Goal: Participate in discussion

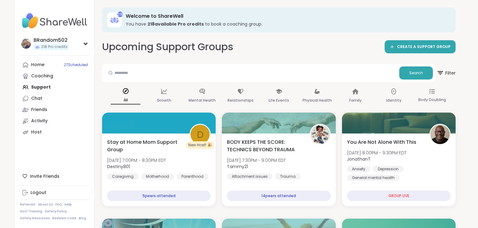
scroll to position [719, 0]
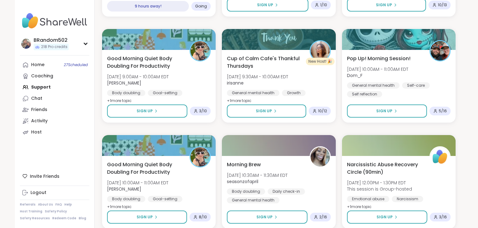
drag, startPoint x: 477, startPoint y: 137, endPoint x: 478, endPoint y: 115, distance: 22.2
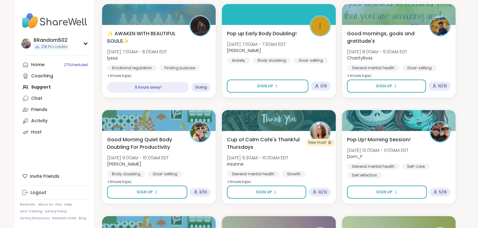
scroll to position [636, 0]
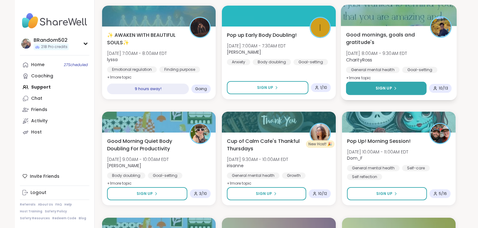
click at [409, 89] on button "Sign Up" at bounding box center [386, 88] width 81 height 13
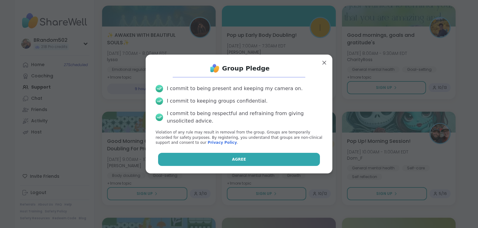
click at [301, 155] on button "Agree" at bounding box center [239, 159] width 162 height 13
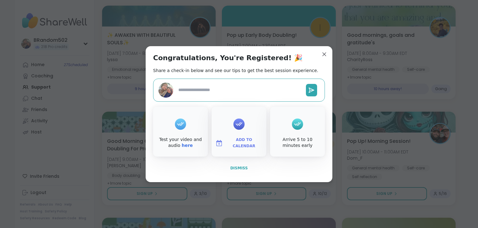
click at [254, 165] on button "Dismiss" at bounding box center [239, 167] width 172 height 13
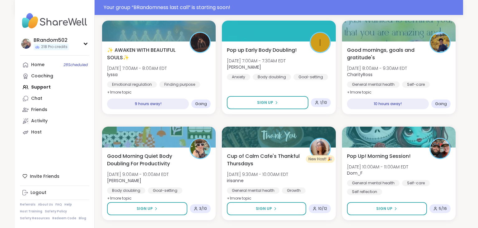
scroll to position [651, 0]
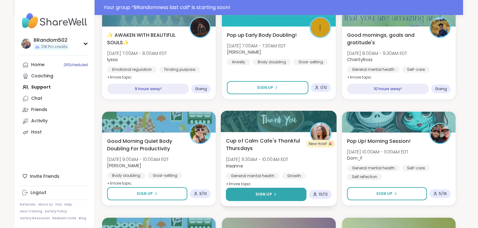
click at [256, 192] on button "Sign Up" at bounding box center [266, 193] width 81 height 13
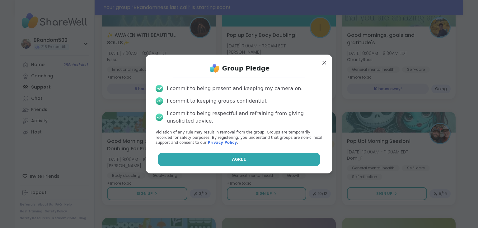
click at [246, 156] on button "Agree" at bounding box center [239, 159] width 162 height 13
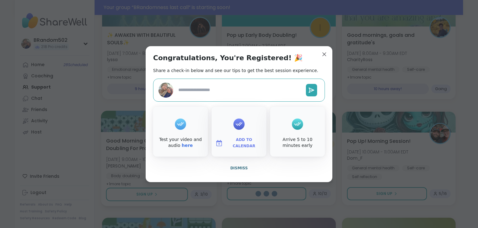
type textarea "*"
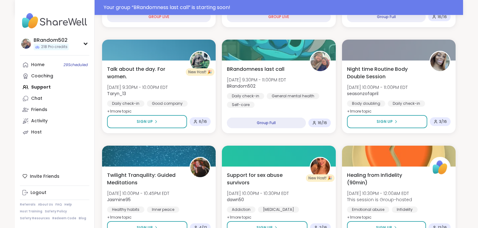
scroll to position [295, 0]
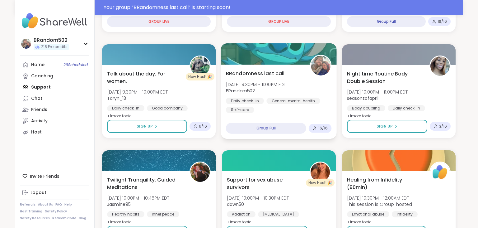
click at [268, 74] on span "BRandomness last call" at bounding box center [255, 72] width 59 height 7
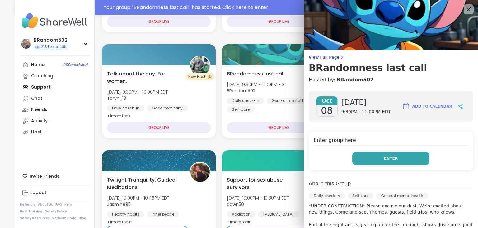
click at [373, 159] on button "Enter" at bounding box center [391, 158] width 77 height 13
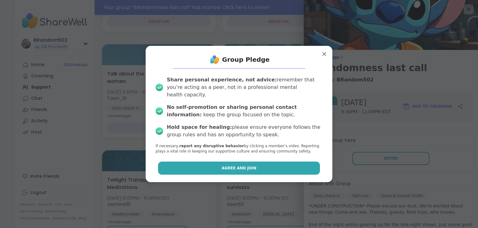
click at [296, 165] on button "Agree and Join" at bounding box center [239, 167] width 162 height 13
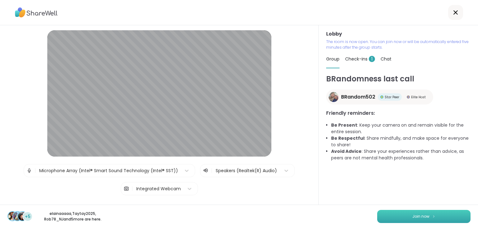
click at [423, 220] on button "Join now" at bounding box center [423, 216] width 93 height 13
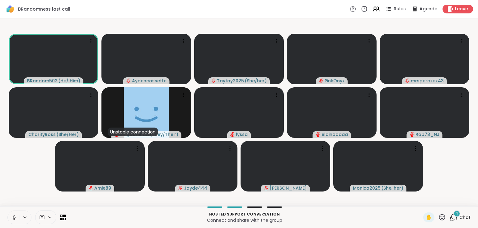
click at [458, 215] on span "4" at bounding box center [457, 213] width 2 height 5
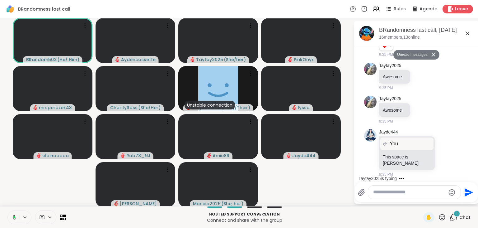
scroll to position [362, 0]
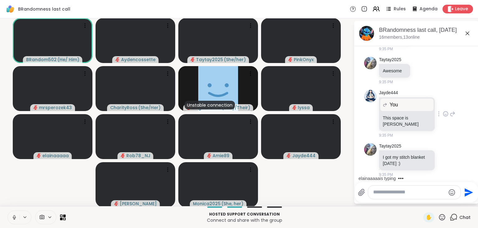
click at [445, 112] on icon at bounding box center [446, 114] width 6 height 6
click at [397, 103] on div "Select Reaction: Heart" at bounding box center [397, 104] width 6 height 6
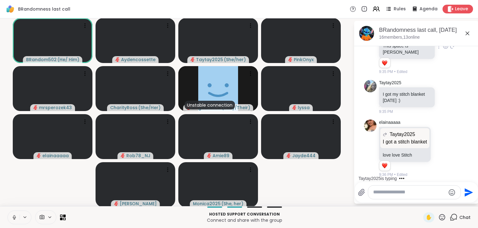
scroll to position [488, 0]
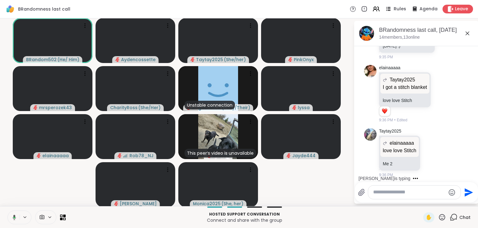
click at [392, 9] on icon at bounding box center [389, 9] width 8 height 8
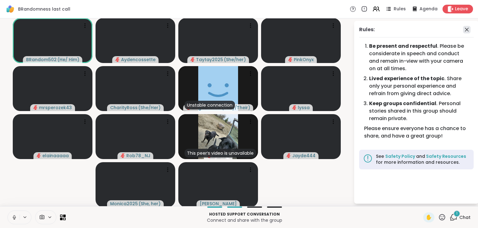
click at [466, 27] on icon at bounding box center [466, 29] width 7 height 7
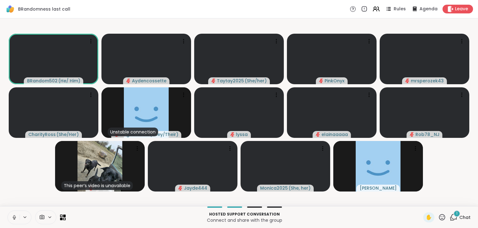
click at [456, 214] on div "1" at bounding box center [457, 213] width 7 height 7
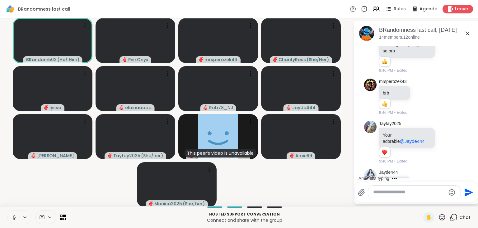
scroll to position [887, 0]
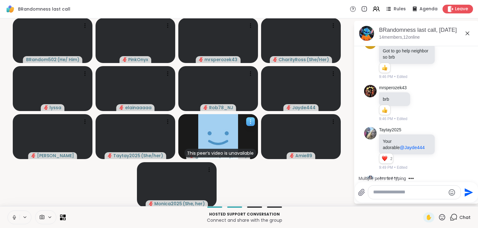
click at [250, 120] on icon at bounding box center [251, 121] width 6 height 6
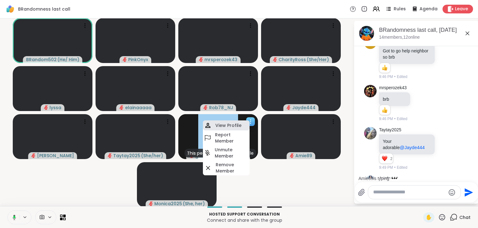
scroll to position [954, 0]
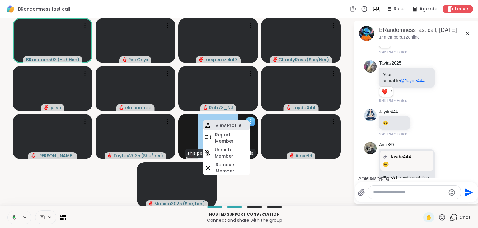
click at [240, 126] on h4 "View Profile" at bounding box center [229, 125] width 26 height 6
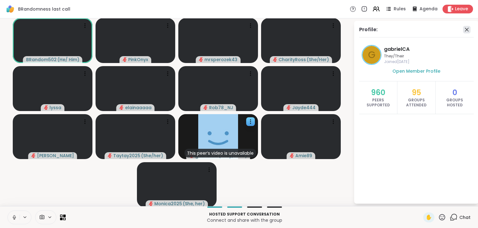
click at [467, 30] on icon at bounding box center [467, 30] width 4 height 4
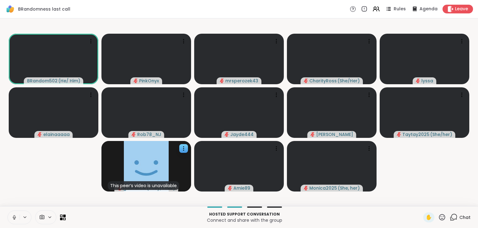
click at [455, 216] on icon at bounding box center [454, 217] width 8 height 8
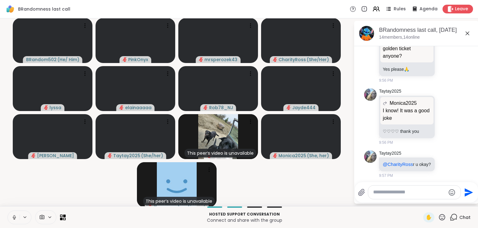
scroll to position [1870, 0]
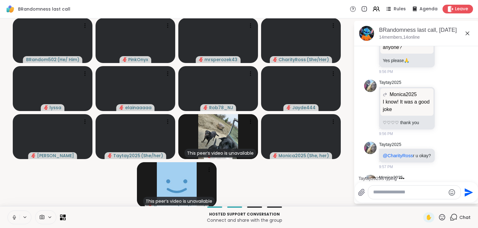
click at [448, 196] on icon at bounding box center [446, 199] width 6 height 6
click at [398, 186] on div "Select Reaction: Heart" at bounding box center [397, 189] width 6 height 6
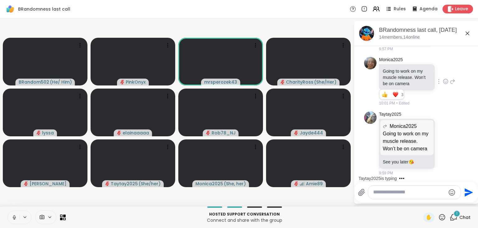
scroll to position [2027, 0]
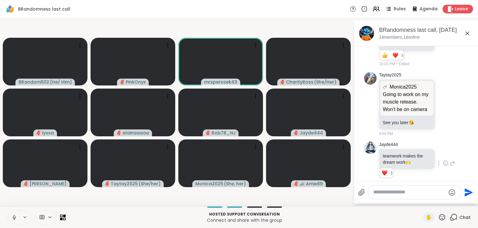
click at [445, 160] on icon at bounding box center [446, 163] width 6 height 6
click at [394, 150] on div "Select Reaction: Heart" at bounding box center [397, 153] width 6 height 6
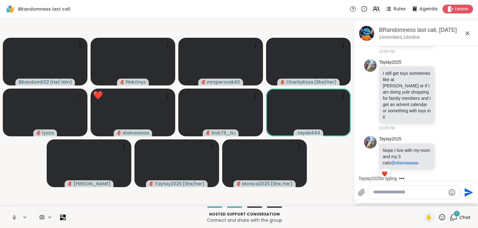
scroll to position [2456, 0]
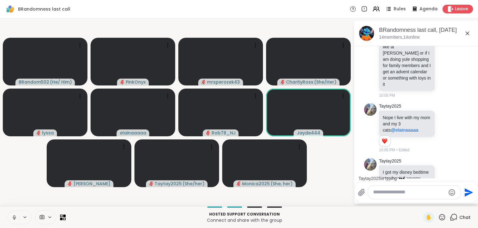
click at [14, 215] on icon at bounding box center [15, 217] width 6 height 6
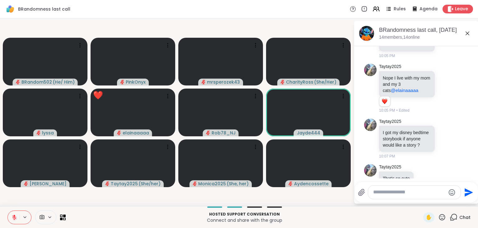
click at [441, 218] on icon at bounding box center [443, 217] width 8 height 8
click at [424, 201] on span "❤️" at bounding box center [424, 200] width 6 height 7
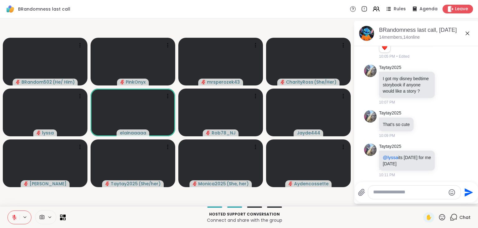
scroll to position [2535, 0]
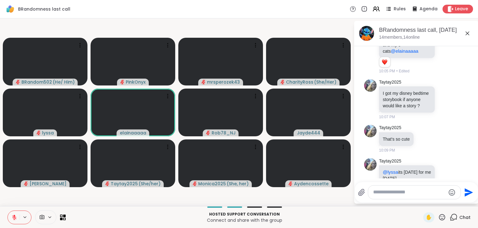
click at [17, 212] on button at bounding box center [14, 217] width 12 height 13
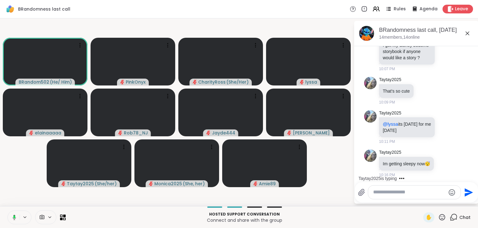
scroll to position [2645, 0]
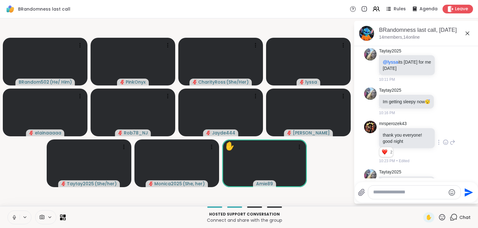
click at [444, 139] on icon at bounding box center [446, 142] width 6 height 6
click at [396, 129] on div "Select Reaction: Heart" at bounding box center [397, 132] width 6 height 6
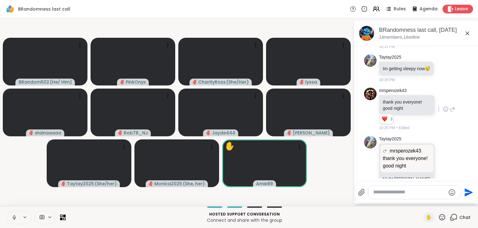
scroll to position [2687, 0]
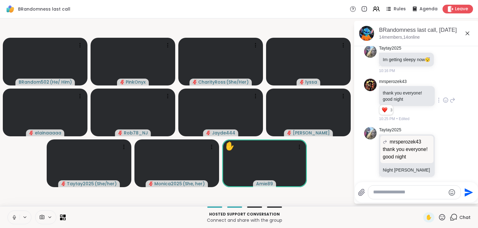
click at [17, 213] on button at bounding box center [14, 217] width 12 height 13
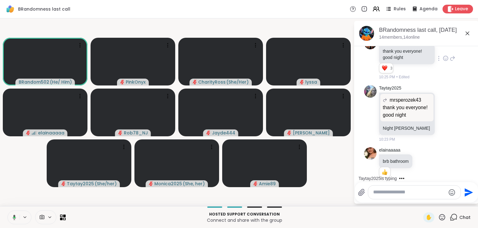
scroll to position [2793, 0]
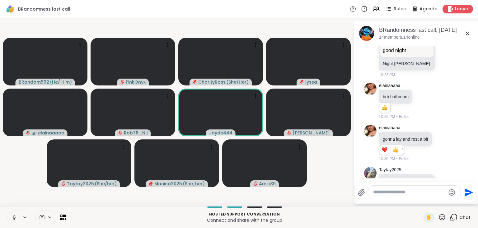
click at [448, 194] on icon at bounding box center [446, 196] width 5 height 5
click at [396, 183] on div "Select Reaction: Heart" at bounding box center [397, 186] width 6 height 6
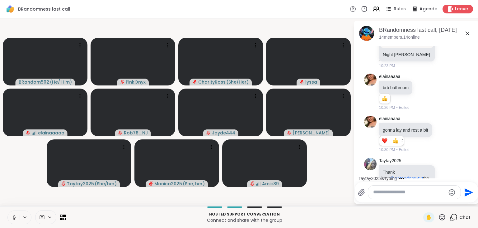
click at [444, 217] on icon at bounding box center [443, 217] width 8 height 8
click at [421, 203] on span "❤️" at bounding box center [424, 200] width 6 height 7
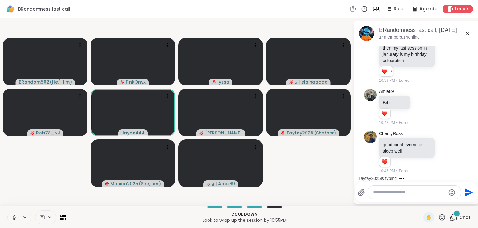
scroll to position [3141, 0]
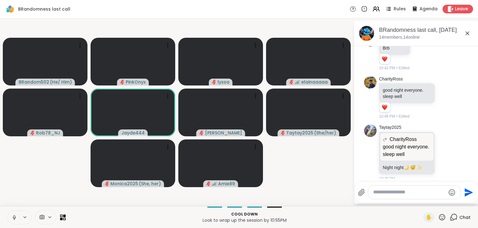
click at [445, 203] on icon at bounding box center [446, 206] width 6 height 6
click at [396, 190] on button "Select Reaction: Heart" at bounding box center [396, 196] width 12 height 12
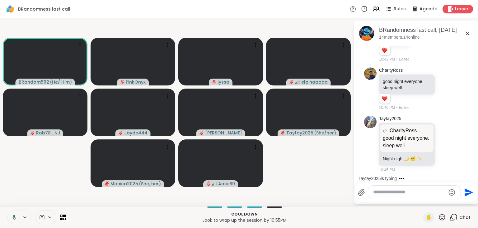
scroll to position [3208, 0]
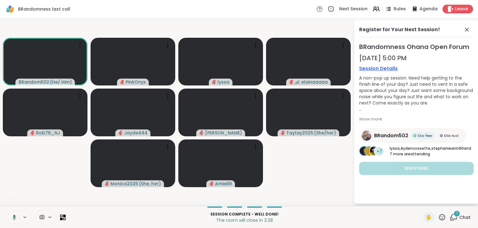
click at [346, 200] on video-player-container "BRandom502 ( He/ Him ) PinkOnyx lyssa elainaaaaa Rob78_NJ Jayde444 Donald Tayta…" at bounding box center [177, 112] width 346 height 183
click at [457, 213] on span "1" at bounding box center [457, 213] width 1 height 5
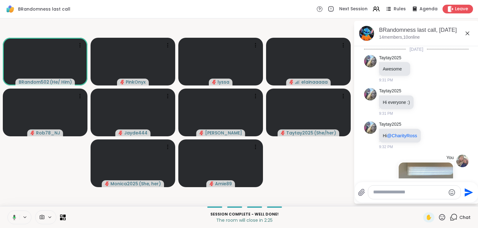
scroll to position [3255, 0]
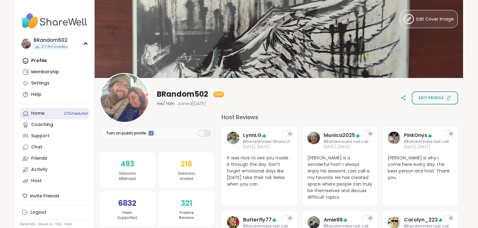
click at [57, 113] on link "Home 27 Scheduled" at bounding box center [54, 113] width 69 height 11
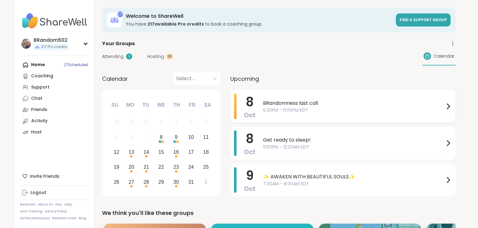
click at [401, 102] on span "BRandomness last call" at bounding box center [354, 102] width 182 height 7
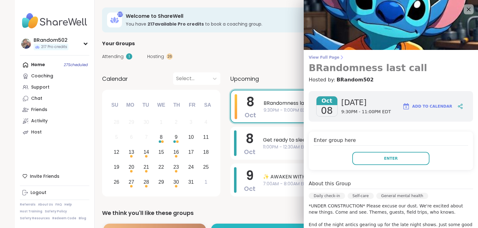
click at [332, 58] on span "View Full Page" at bounding box center [391, 57] width 164 height 5
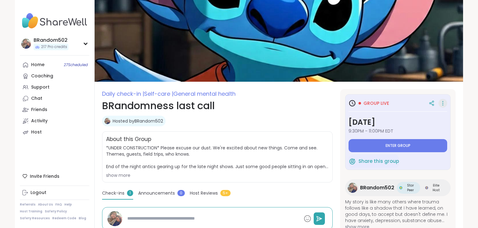
click at [444, 103] on icon at bounding box center [443, 103] width 6 height 9
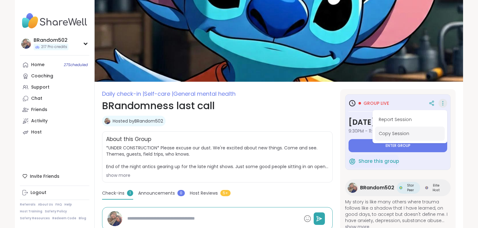
click at [409, 130] on button "Copy Session" at bounding box center [410, 133] width 70 height 14
type textarea "*"
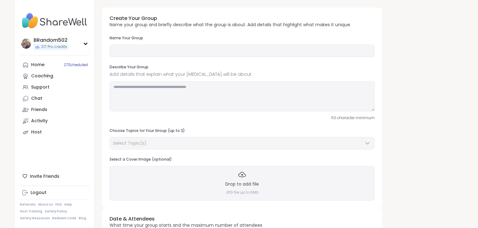
type input "**********"
type textarea "**********"
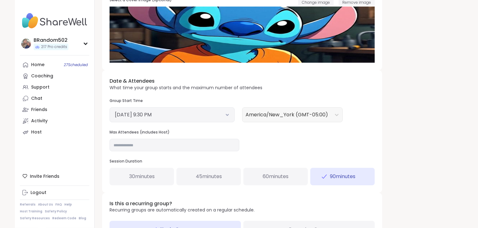
scroll to position [162, 0]
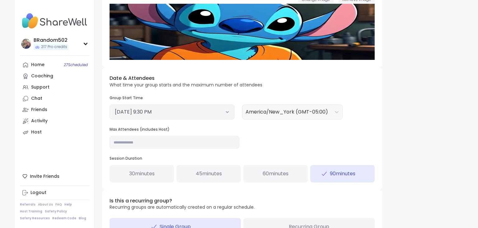
click at [227, 111] on icon at bounding box center [227, 112] width 4 height 2
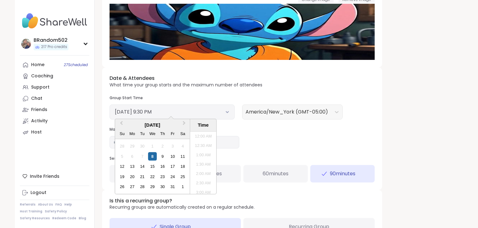
scroll to position [375, 0]
click at [162, 157] on div "9" at bounding box center [163, 156] width 8 height 8
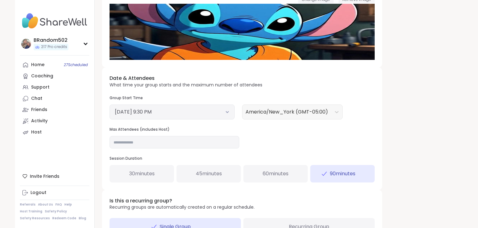
click at [261, 139] on div "Date & Attendees What time your group starts and the maximum number of attendee…" at bounding box center [242, 128] width 280 height 122
click at [164, 140] on input "**" at bounding box center [175, 142] width 130 height 12
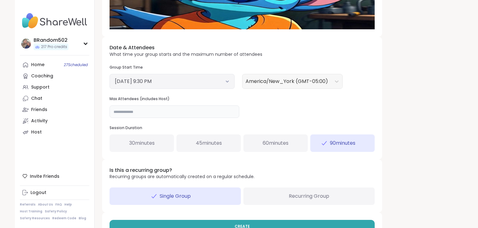
scroll to position [211, 0]
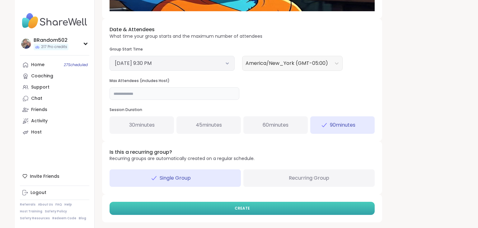
type input "**"
click at [301, 207] on button "CREATE" at bounding box center [242, 208] width 265 height 13
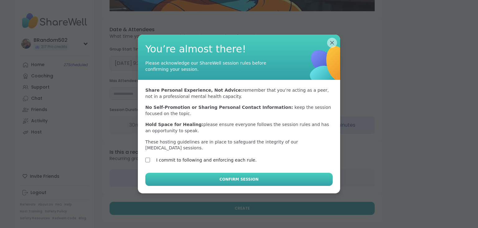
click at [164, 176] on button "Confirm Session" at bounding box center [238, 179] width 187 height 13
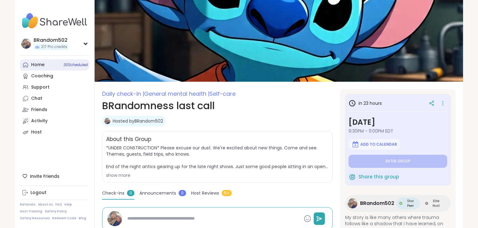
click at [37, 68] on div "Home 30 Scheduled" at bounding box center [37, 65] width 13 height 6
type textarea "*"
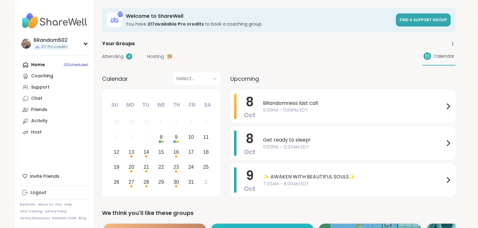
click at [453, 44] on icon at bounding box center [453, 44] width 6 height 6
click at [419, 58] on link "Group History" at bounding box center [419, 62] width 70 height 14
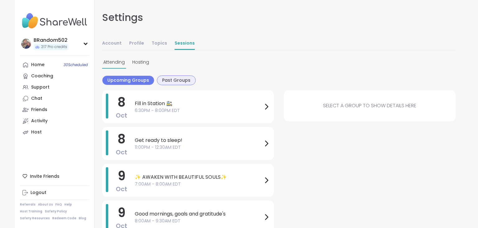
click at [177, 78] on span "Past Groups" at bounding box center [176, 80] width 28 height 7
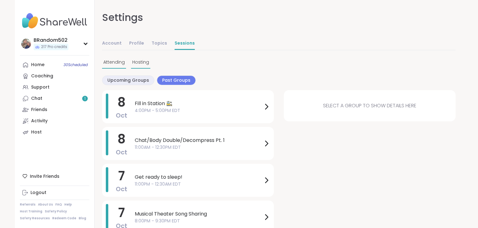
click at [139, 61] on span "Hosting" at bounding box center [140, 62] width 17 height 7
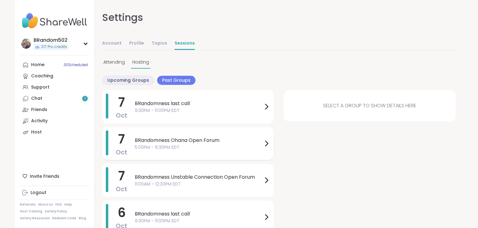
click at [154, 138] on span "BRandomness Ohana Open Forum" at bounding box center [199, 139] width 128 height 7
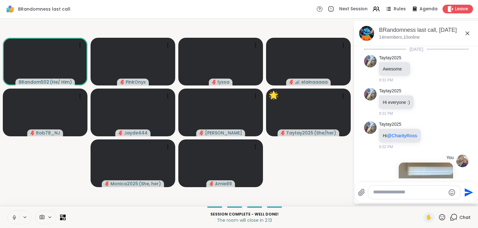
scroll to position [3255, 0]
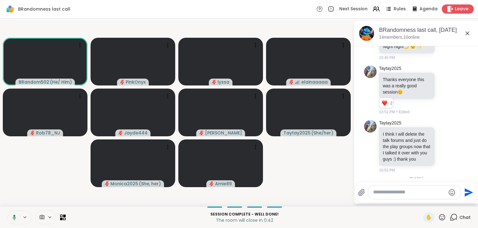
click at [457, 6] on span "Leave" at bounding box center [462, 9] width 14 height 7
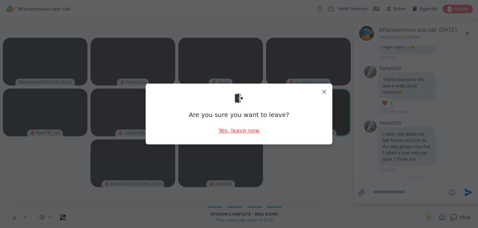
click at [246, 131] on div "Yes, leave now" at bounding box center [239, 130] width 41 height 8
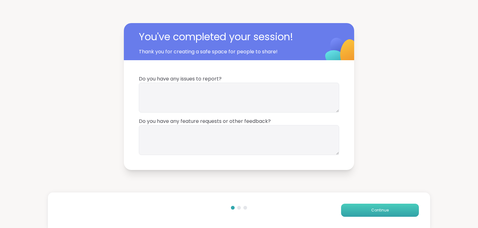
click at [368, 211] on button "Continue" at bounding box center [380, 209] width 78 height 13
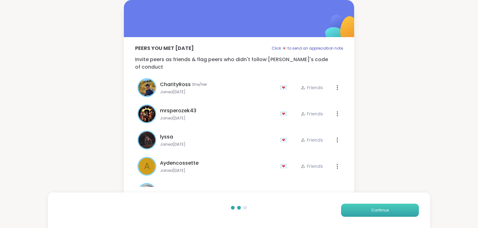
click at [368, 211] on button "Continue" at bounding box center [380, 209] width 78 height 13
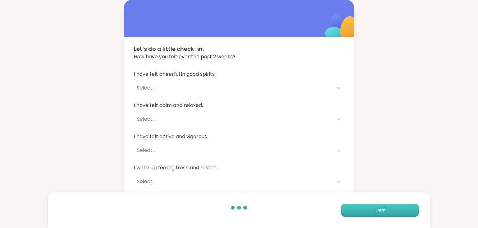
click at [368, 211] on button "Finish" at bounding box center [380, 209] width 78 height 13
